Goal: Information Seeking & Learning: Understand process/instructions

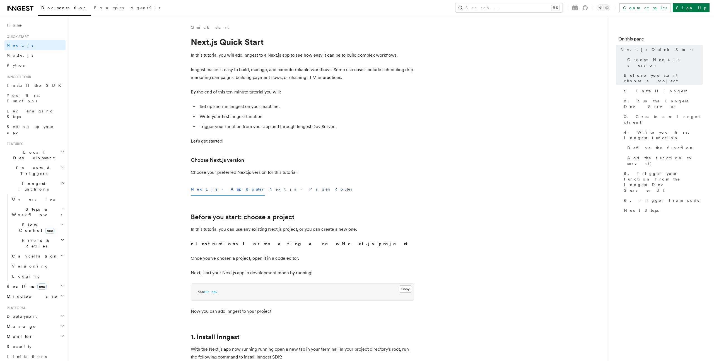
click at [31, 311] on h2 "Deployment" at bounding box center [34, 316] width 61 height 10
click at [31, 313] on link "Syncing" at bounding box center [38, 318] width 56 height 10
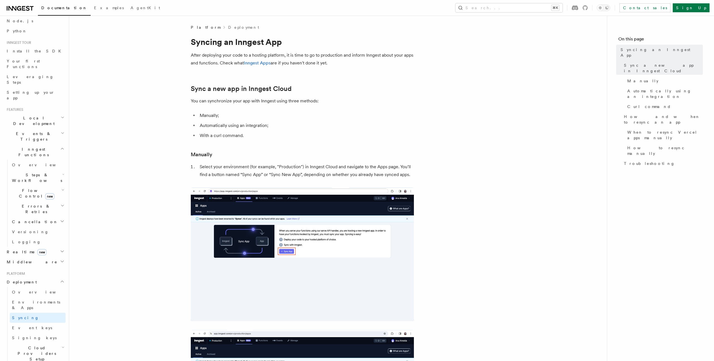
click at [19, 247] on h2 "Realtime new" at bounding box center [34, 252] width 61 height 10
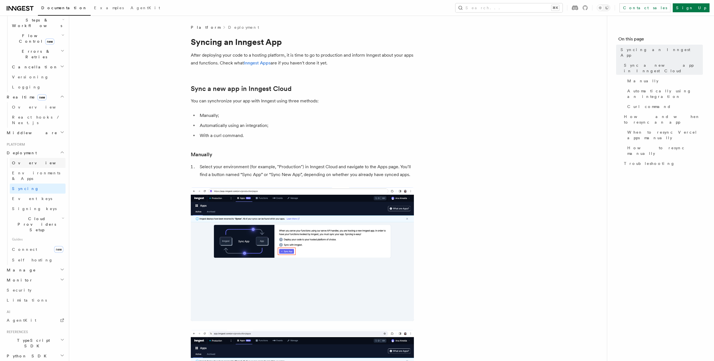
scroll to position [196, 0]
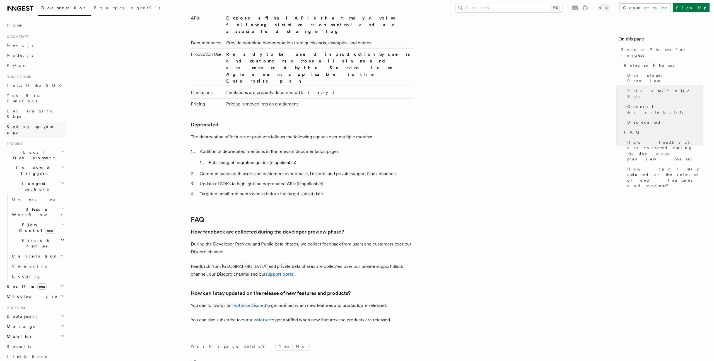
click at [22, 124] on span "Setting up your app" at bounding box center [31, 129] width 48 height 10
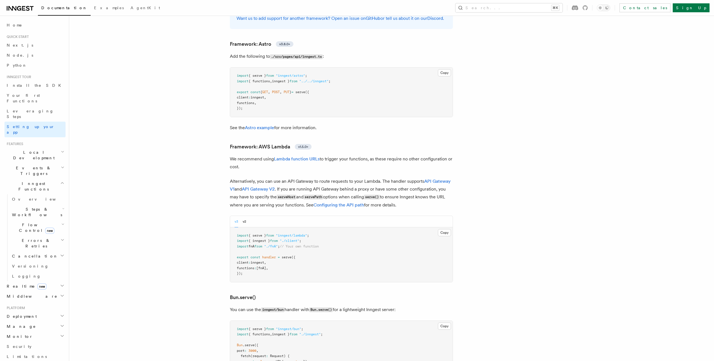
scroll to position [283, 0]
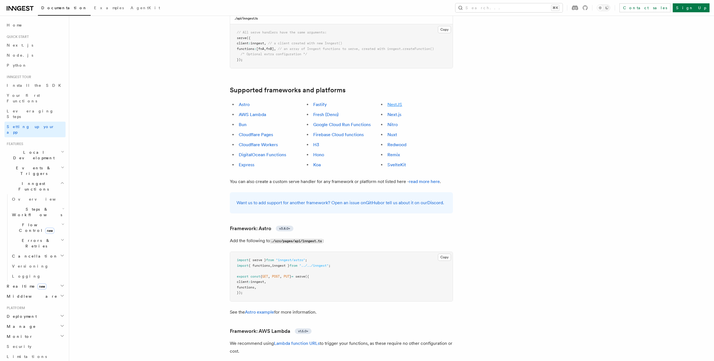
click at [394, 102] on link "NestJS" at bounding box center [394, 104] width 15 height 5
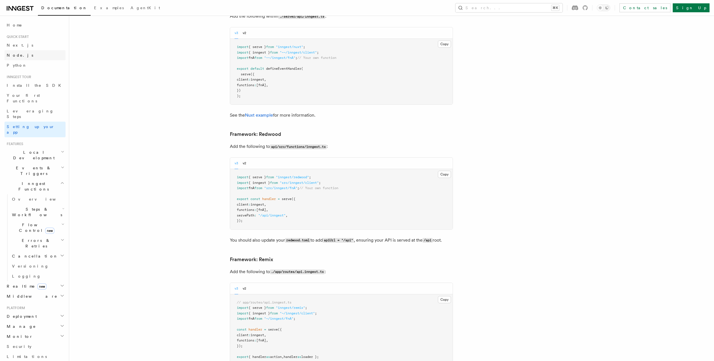
scroll to position [3845, 0]
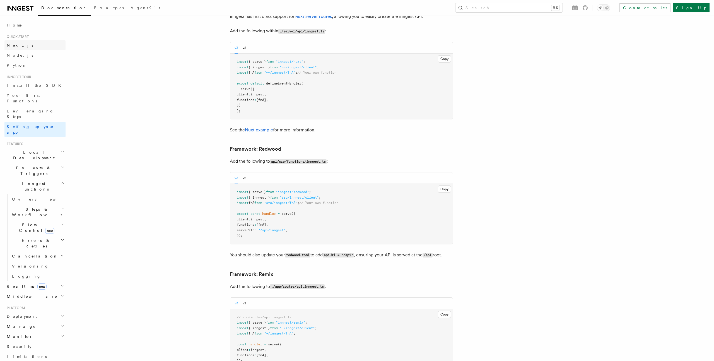
click at [15, 44] on span "Next.js" at bounding box center [20, 45] width 27 height 4
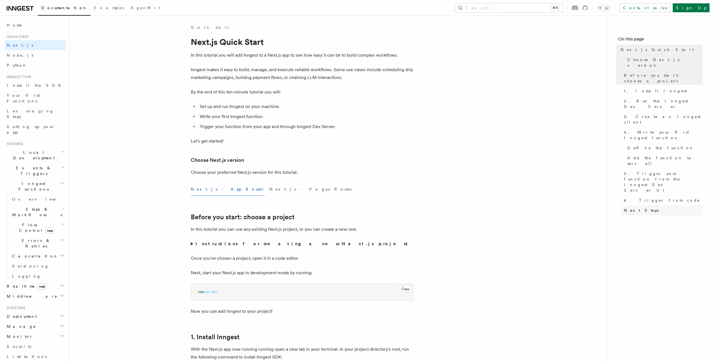
click at [647, 205] on link "Next Steps" at bounding box center [662, 210] width 81 height 10
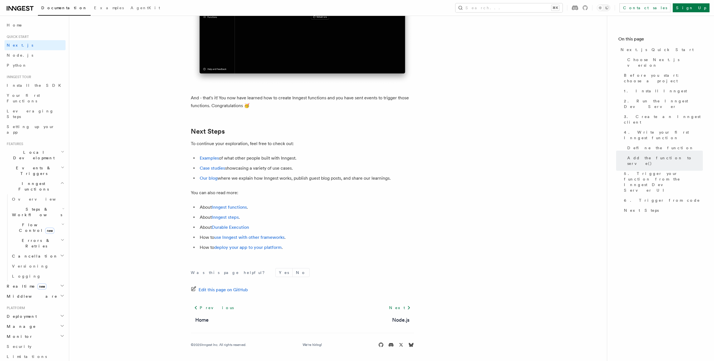
scroll to position [3400, 0]
click at [276, 249] on link "deploy your app to your platform" at bounding box center [248, 247] width 68 height 5
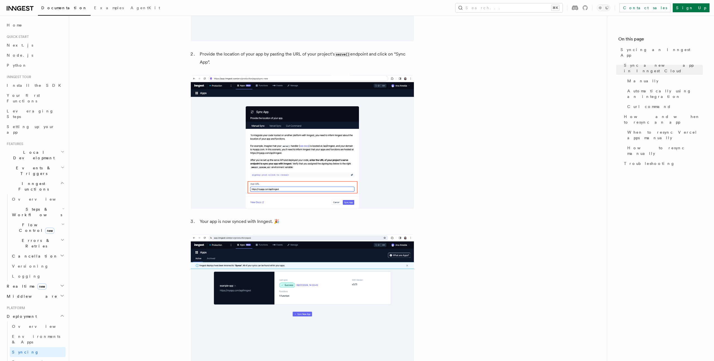
scroll to position [423, 0]
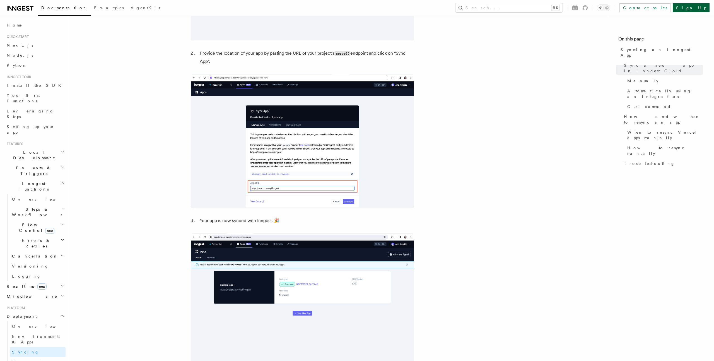
click at [701, 9] on link "Sign Up" at bounding box center [691, 7] width 37 height 9
